Goal: Information Seeking & Learning: Learn about a topic

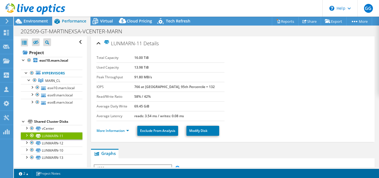
select select "USD"
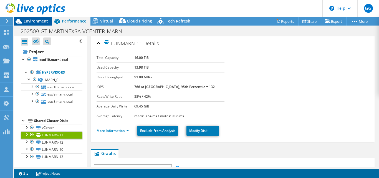
click at [34, 21] on span "Environment" at bounding box center [36, 20] width 24 height 5
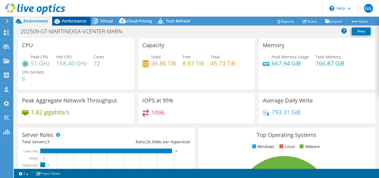
click at [75, 20] on span "Performance" at bounding box center [74, 20] width 24 height 5
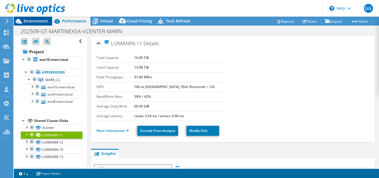
click at [43, 21] on span "Environment" at bounding box center [36, 20] width 24 height 5
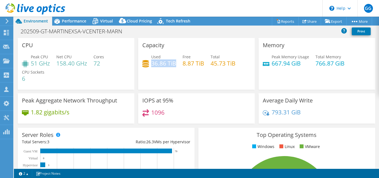
drag, startPoint x: 150, startPoint y: 65, endPoint x: 173, endPoint y: 65, distance: 23.3
click at [173, 65] on h4 "36.86 TiB" at bounding box center [163, 63] width 25 height 6
click at [78, 20] on span "Performance" at bounding box center [74, 20] width 24 height 5
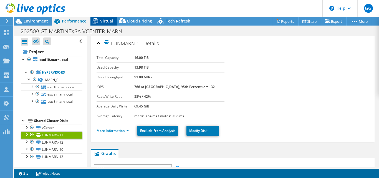
click at [107, 23] on span "Virtual" at bounding box center [106, 20] width 13 height 5
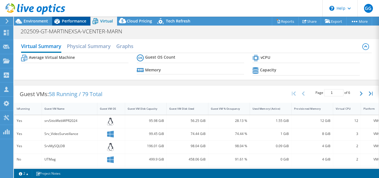
click at [63, 23] on span "Performance" at bounding box center [74, 20] width 24 height 5
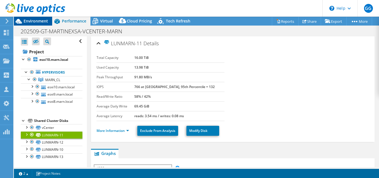
click at [36, 20] on span "Environment" at bounding box center [36, 20] width 24 height 5
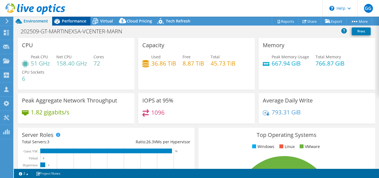
click at [75, 20] on span "Performance" at bounding box center [74, 20] width 24 height 5
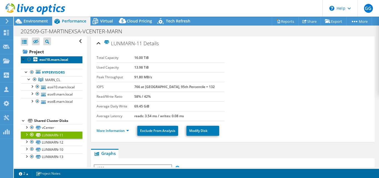
click at [54, 58] on b "esxi10.marn.local" at bounding box center [53, 59] width 29 height 5
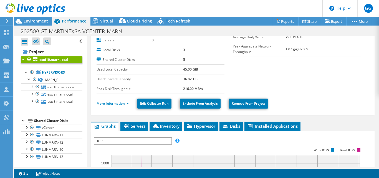
scroll to position [47, 0]
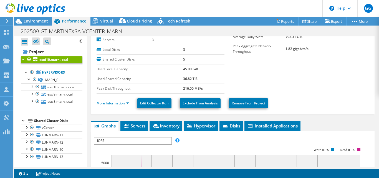
click at [118, 102] on link "More Information" at bounding box center [112, 103] width 32 height 5
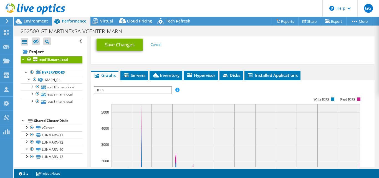
scroll to position [254, 0]
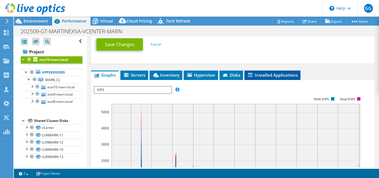
click at [265, 75] on span "Installed Applications" at bounding box center [272, 75] width 50 height 6
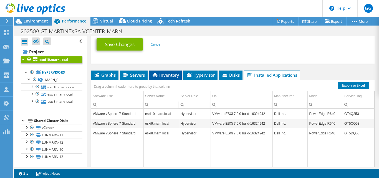
click at [171, 75] on span "Inventory" at bounding box center [165, 75] width 27 height 6
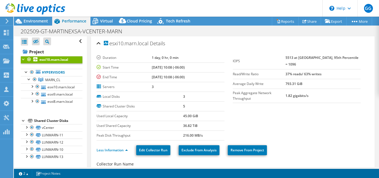
scroll to position [42, 0]
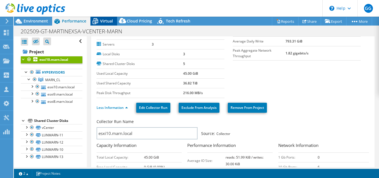
click at [102, 22] on span "Virtual" at bounding box center [106, 20] width 13 height 5
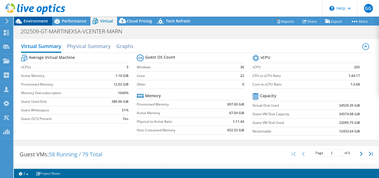
click at [40, 19] on span "Environment" at bounding box center [36, 20] width 24 height 5
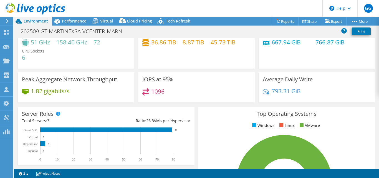
scroll to position [21, 0]
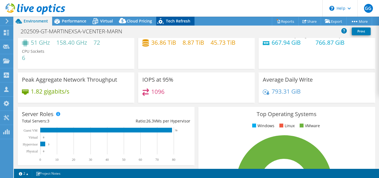
click at [170, 22] on span "Tech Refresh" at bounding box center [178, 20] width 24 height 5
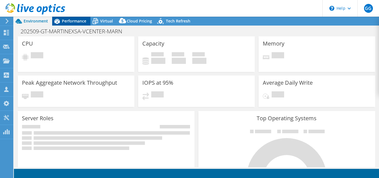
select select "USD"
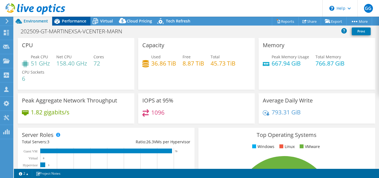
click at [79, 19] on span "Performance" at bounding box center [74, 20] width 24 height 5
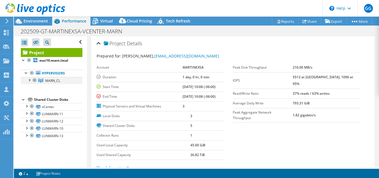
click at [29, 80] on div at bounding box center [29, 80] width 6 height 6
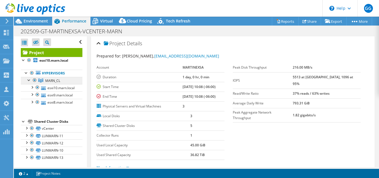
click at [54, 82] on span "MARN_CL" at bounding box center [52, 80] width 15 height 5
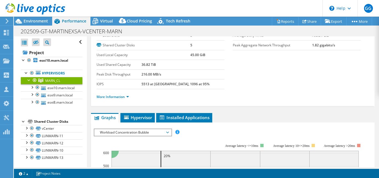
scroll to position [32, 0]
click at [114, 98] on link "More Information" at bounding box center [112, 96] width 32 height 5
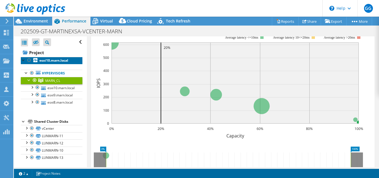
click at [48, 60] on b "esxi10.marn.local" at bounding box center [53, 60] width 29 height 5
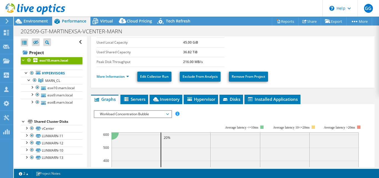
scroll to position [73, 0]
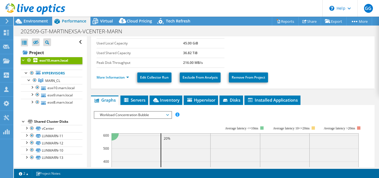
click at [119, 74] on li "More Information" at bounding box center [114, 77] width 36 height 6
click at [119, 77] on link "More Information" at bounding box center [112, 77] width 32 height 5
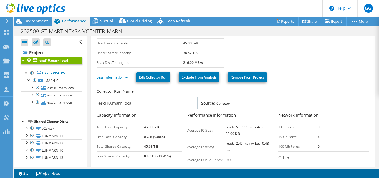
click at [118, 76] on link "Less Information" at bounding box center [111, 77] width 31 height 5
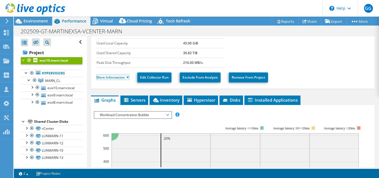
scroll to position [107, 0]
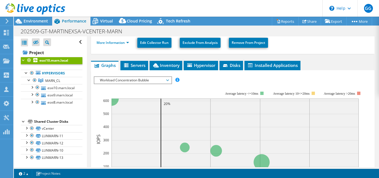
drag, startPoint x: 113, startPoint y: 79, endPoint x: 114, endPoint y: 81, distance: 2.9
click at [113, 79] on span "Workload Concentration Bubble" at bounding box center [132, 80] width 71 height 7
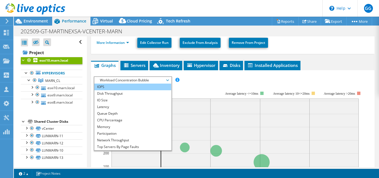
click at [119, 88] on li "IOPS" at bounding box center [132, 86] width 77 height 7
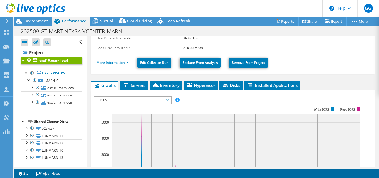
scroll to position [87, 0]
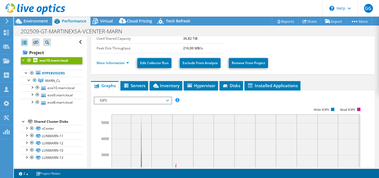
drag, startPoint x: 108, startPoint y: 23, endPoint x: 113, endPoint y: 27, distance: 5.7
click at [108, 23] on span "Virtual" at bounding box center [106, 20] width 13 height 5
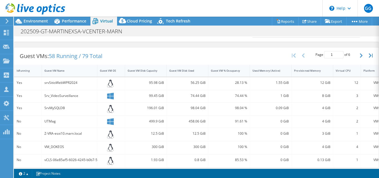
scroll to position [98, 0]
click at [148, 70] on div "Guest VM Disk Capacity" at bounding box center [143, 70] width 30 height 4
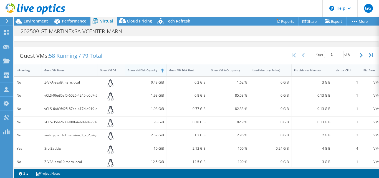
click at [149, 70] on div "Guest VM Disk Capacity" at bounding box center [143, 70] width 30 height 4
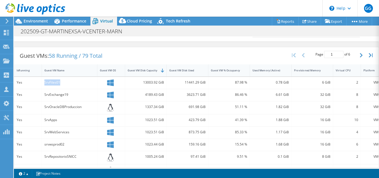
drag, startPoint x: 44, startPoint y: 82, endPoint x: 81, endPoint y: 82, distance: 36.3
click at [81, 82] on div "SrvFiles01" at bounding box center [69, 82] width 50 height 6
drag, startPoint x: 182, startPoint y: 83, endPoint x: 205, endPoint y: 86, distance: 23.6
click at [202, 85] on div "11441.29 GiB" at bounding box center [188, 83] width 42 height 12
click at [187, 84] on div "11441.29 GiB" at bounding box center [187, 82] width 36 height 6
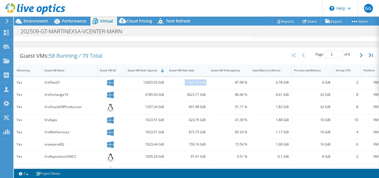
drag, startPoint x: 184, startPoint y: 83, endPoint x: 209, endPoint y: 83, distance: 24.9
click at [209, 83] on div "Yes SrvFiles01 13003.92 GiB 11441.29 GiB 87.98 % 0.78 GiB 6 GiB 2 VMware" at bounding box center [201, 83] width 374 height 12
click at [36, 21] on span "Environment" at bounding box center [36, 20] width 24 height 5
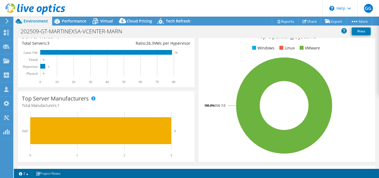
scroll to position [0, 0]
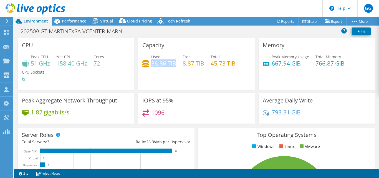
drag, startPoint x: 150, startPoint y: 63, endPoint x: 173, endPoint y: 63, distance: 23.0
click at [173, 63] on h4 "36.86 TiB" at bounding box center [163, 63] width 25 height 6
click at [162, 66] on h4 "36.86 TiB" at bounding box center [163, 63] width 25 height 6
drag, startPoint x: 149, startPoint y: 63, endPoint x: 174, endPoint y: 65, distance: 25.9
click at [174, 65] on div "Used 36.86 TiB" at bounding box center [159, 60] width 34 height 12
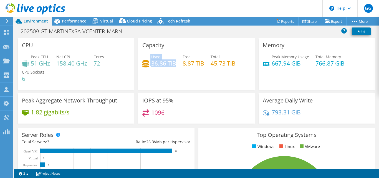
click at [168, 66] on h4 "36.86 TiB" at bounding box center [163, 63] width 25 height 6
click at [76, 24] on div "Performance" at bounding box center [71, 21] width 38 height 9
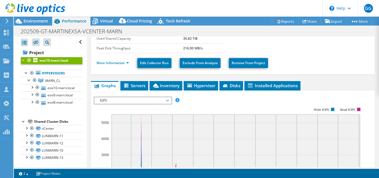
click at [38, 18] on div at bounding box center [32, 9] width 65 height 19
click at [42, 23] on span "Environment" at bounding box center [36, 20] width 24 height 5
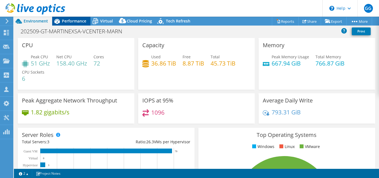
click at [69, 19] on span "Performance" at bounding box center [74, 20] width 24 height 5
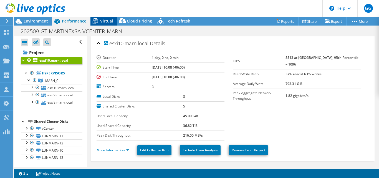
click at [105, 24] on div "Virtual" at bounding box center [103, 21] width 27 height 9
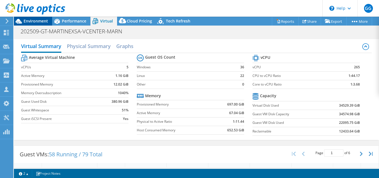
click at [39, 23] on span "Environment" at bounding box center [36, 20] width 24 height 5
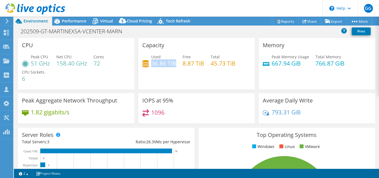
drag, startPoint x: 150, startPoint y: 65, endPoint x: 174, endPoint y: 63, distance: 24.7
click at [174, 63] on h4 "36.86 TiB" at bounding box center [163, 63] width 25 height 6
click at [157, 78] on div "Capacity Used 36.86 TiB Free 8.87 TiB Total 45.73 TiB" at bounding box center [196, 64] width 116 height 52
drag, startPoint x: 148, startPoint y: 63, endPoint x: 165, endPoint y: 68, distance: 17.6
click at [175, 63] on div "Used 36.86 TiB Free 8.87 TiB Total 45.73 TiB" at bounding box center [196, 63] width 108 height 18
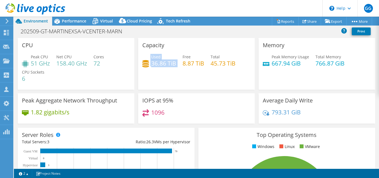
click at [159, 73] on div "Capacity Used 36.86 TiB Free 8.87 TiB Total 45.73 TiB" at bounding box center [196, 64] width 116 height 52
drag, startPoint x: 149, startPoint y: 63, endPoint x: 175, endPoint y: 63, distance: 25.8
click at [175, 63] on div "Used 36.86 TiB Free 8.87 TiB Total 45.73 TiB" at bounding box center [196, 63] width 108 height 18
click at [152, 72] on div "Capacity Used 36.86 TiB Free 8.87 TiB Total 45.73 TiB" at bounding box center [196, 64] width 116 height 52
drag, startPoint x: 150, startPoint y: 65, endPoint x: 174, endPoint y: 65, distance: 24.7
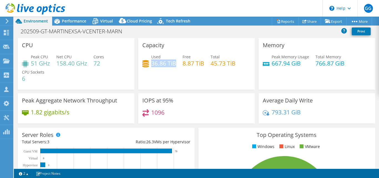
click at [174, 65] on h4 "36.86 TiB" at bounding box center [163, 63] width 25 height 6
click at [151, 65] on h4 "36.86 TiB" at bounding box center [163, 63] width 25 height 6
drag, startPoint x: 149, startPoint y: 64, endPoint x: 175, endPoint y: 63, distance: 25.5
click at [175, 63] on div "Used 36.86 TiB Free 8.87 TiB Total 45.73 TiB" at bounding box center [196, 63] width 108 height 18
click at [103, 16] on header "GG Channel Partner Gilberto Garcia ggarcia@martinexsa.com MARTINEXSA My Profile…" at bounding box center [189, 8] width 379 height 17
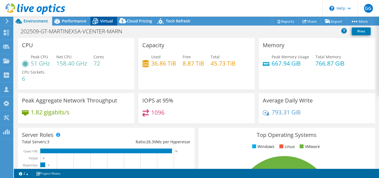
click at [101, 22] on span "Virtual" at bounding box center [106, 20] width 13 height 5
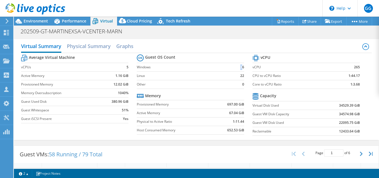
drag, startPoint x: 236, startPoint y: 67, endPoint x: 240, endPoint y: 70, distance: 4.4
click at [240, 67] on td "36" at bounding box center [239, 67] width 10 height 9
drag, startPoint x: 238, startPoint y: 75, endPoint x: 245, endPoint y: 77, distance: 8.2
click at [245, 77] on section "Guest OS Count Windows 36 Linux 22 Other 0 Memory Provisioned Memory 697.00 GiB…" at bounding box center [195, 95] width 116 height 84
click at [210, 82] on label "Other" at bounding box center [186, 85] width 98 height 6
